Goal: Obtain resource: Download file/media

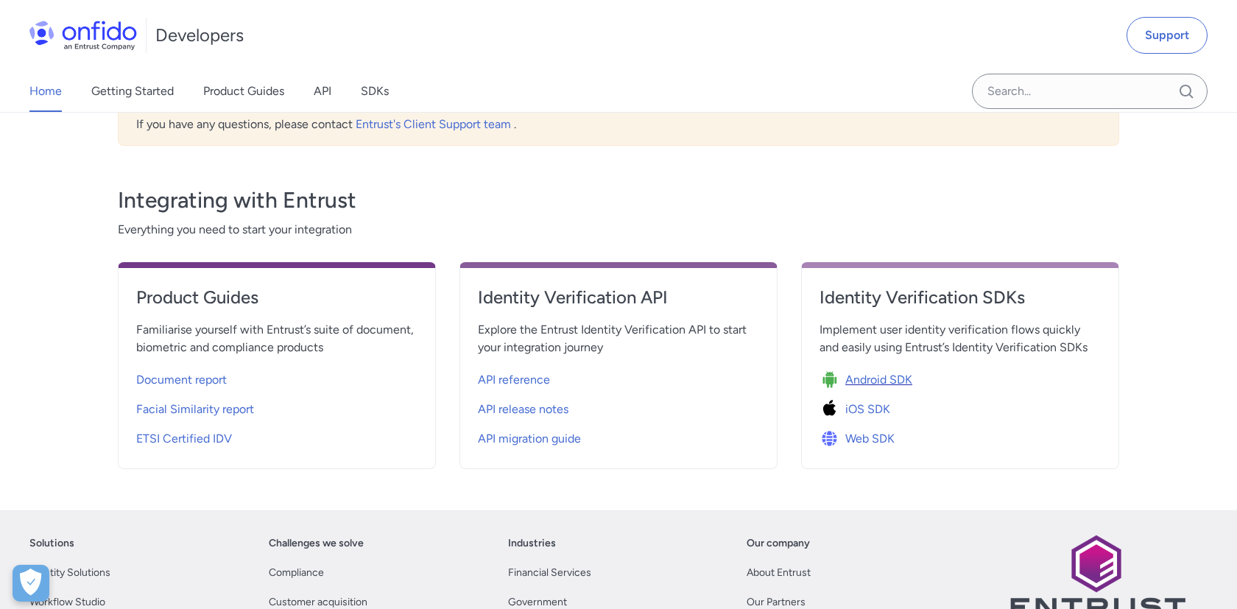
click at [862, 377] on span "Android SDK" at bounding box center [878, 380] width 67 height 18
click at [333, 96] on div "Home Getting Started Product Guides API SDKs" at bounding box center [223, 91] width 447 height 41
click at [314, 91] on div "Home Getting Started Product Guides API SDKs" at bounding box center [223, 91] width 447 height 41
click at [325, 92] on link "API" at bounding box center [323, 91] width 18 height 41
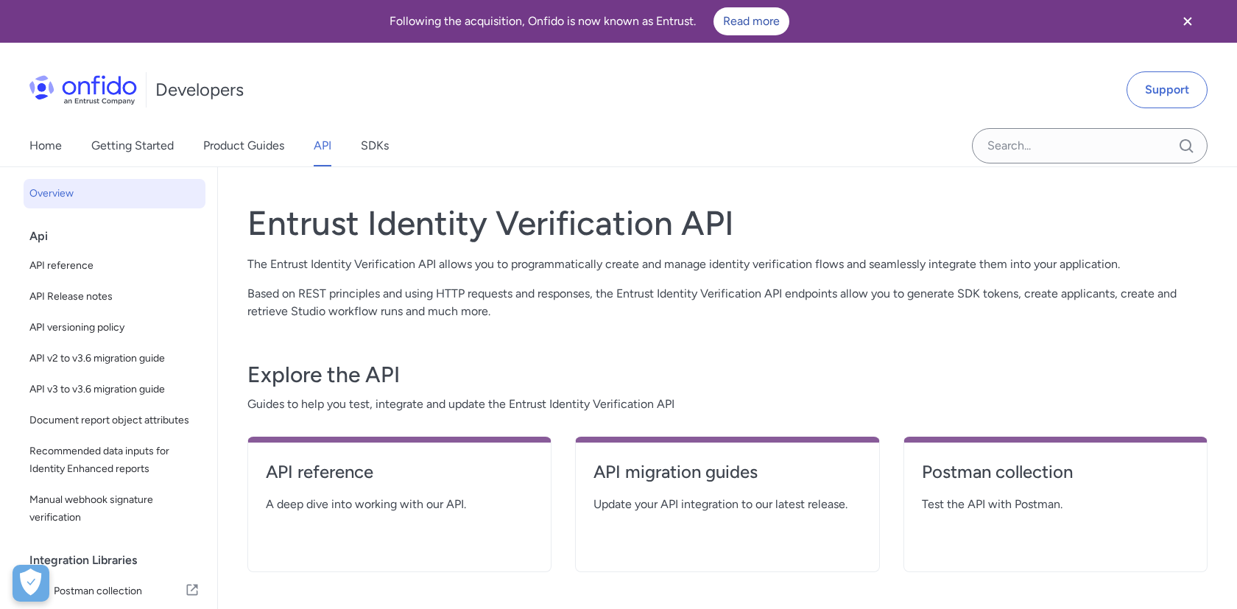
click at [125, 88] on img at bounding box center [82, 89] width 107 height 29
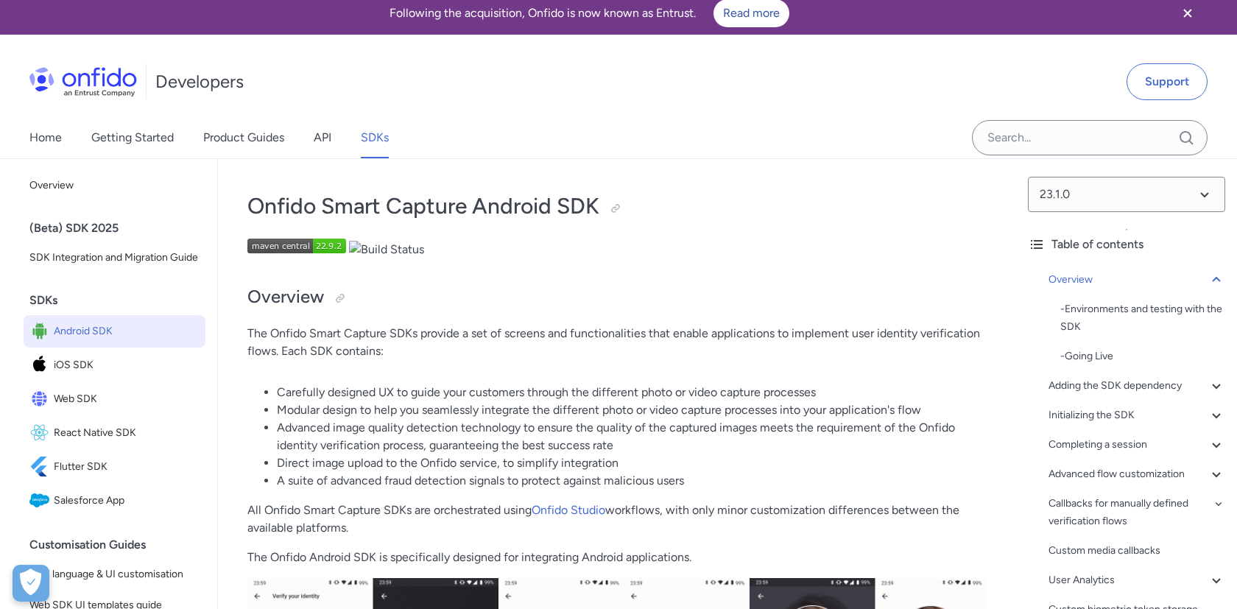
scroll to position [13, 0]
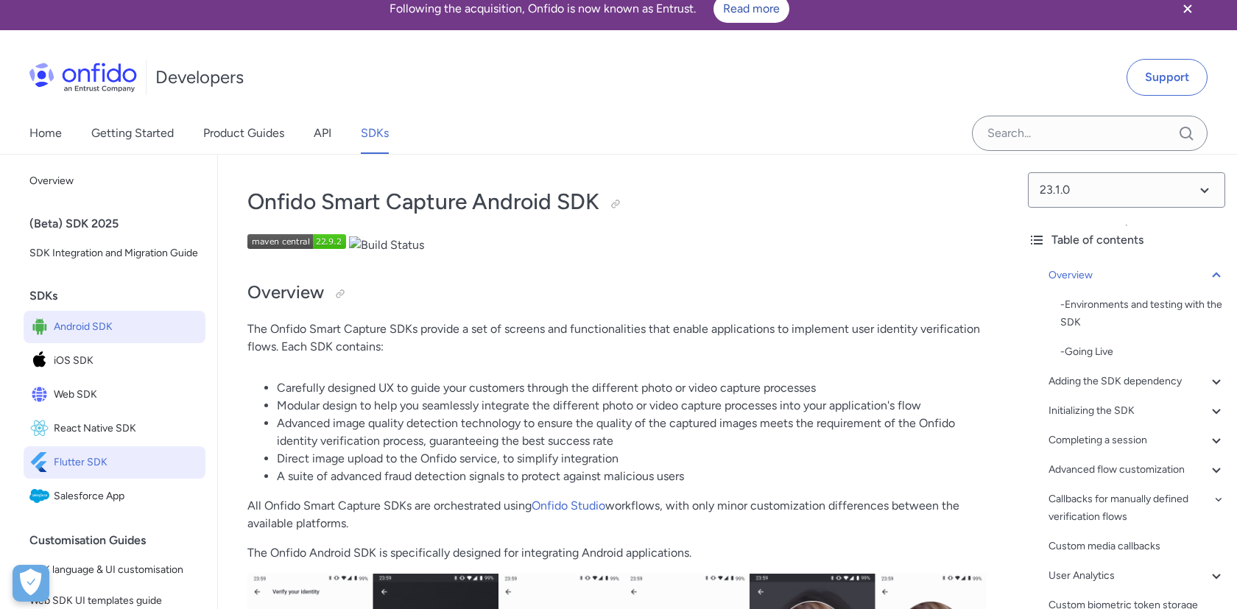
click at [107, 459] on span "Flutter SDK" at bounding box center [127, 462] width 146 height 21
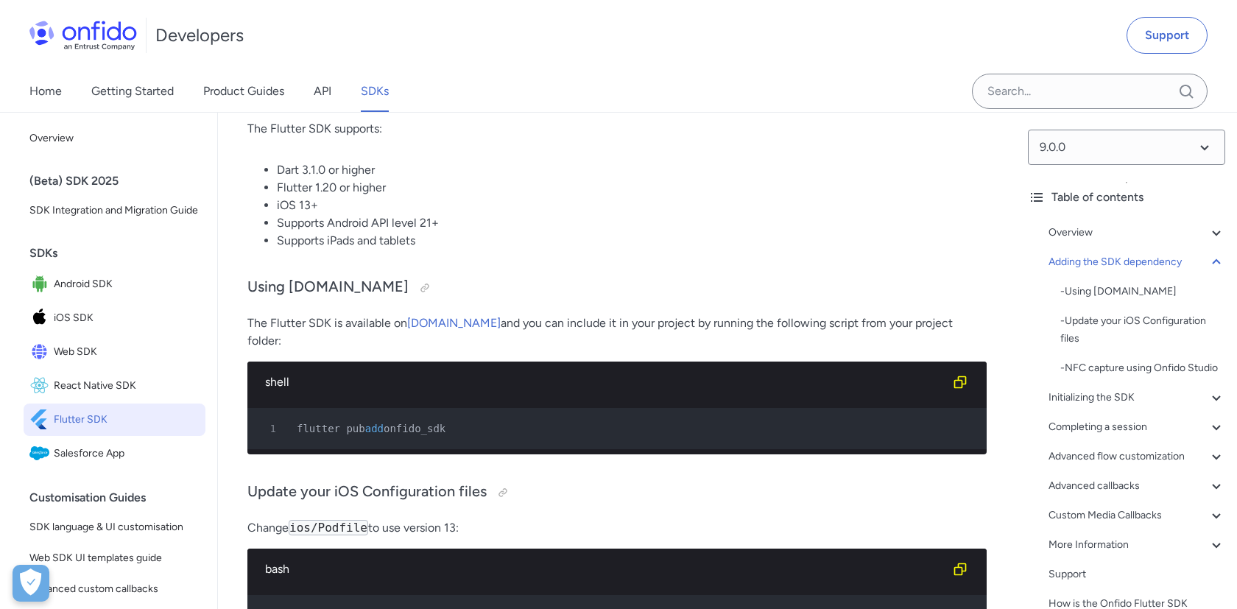
scroll to position [796, 0]
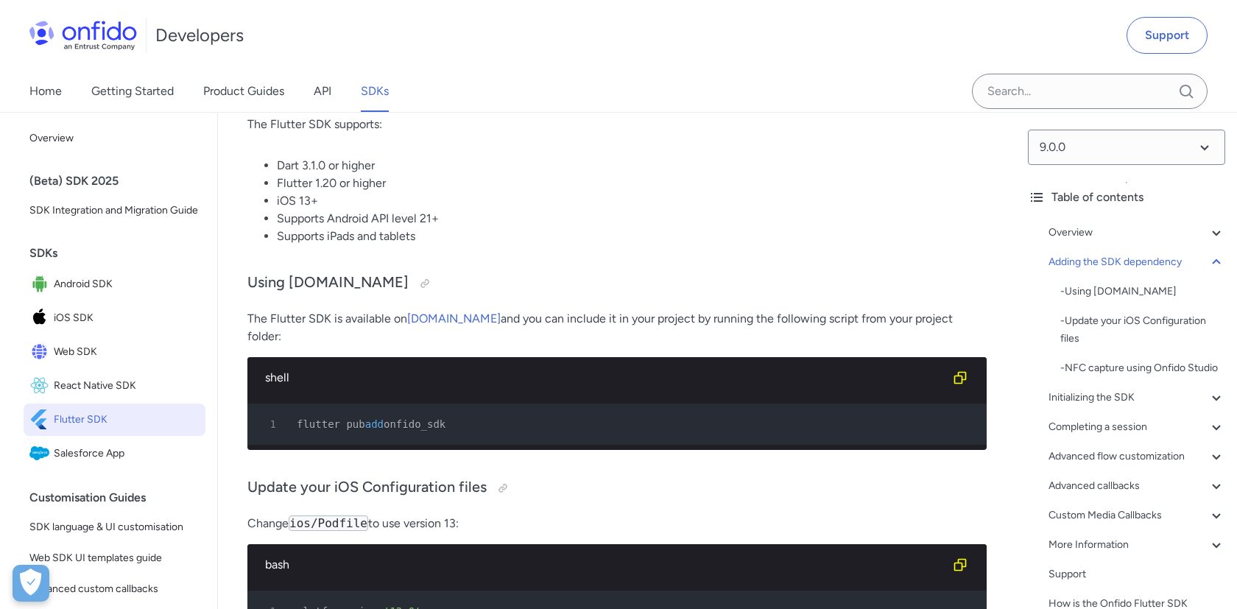
click at [422, 418] on span "onfido_sdk" at bounding box center [414, 424] width 62 height 12
copy span "onfido_sdk"
